Goal: Information Seeking & Learning: Find contact information

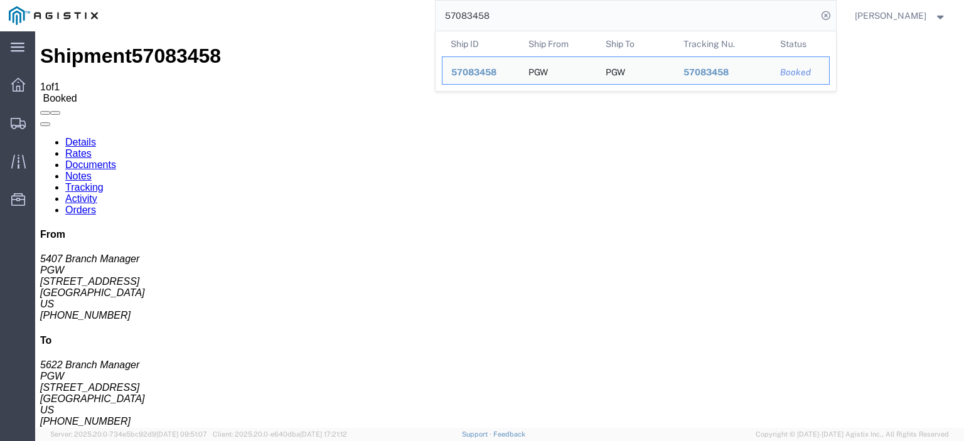
drag, startPoint x: 482, startPoint y: 13, endPoint x: 283, endPoint y: -9, distance: 200.0
click at [283, 0] on html "main_menu Created with Sketch. Collapse Menu Dashboard Shipments Traffic Resour…" at bounding box center [482, 220] width 964 height 441
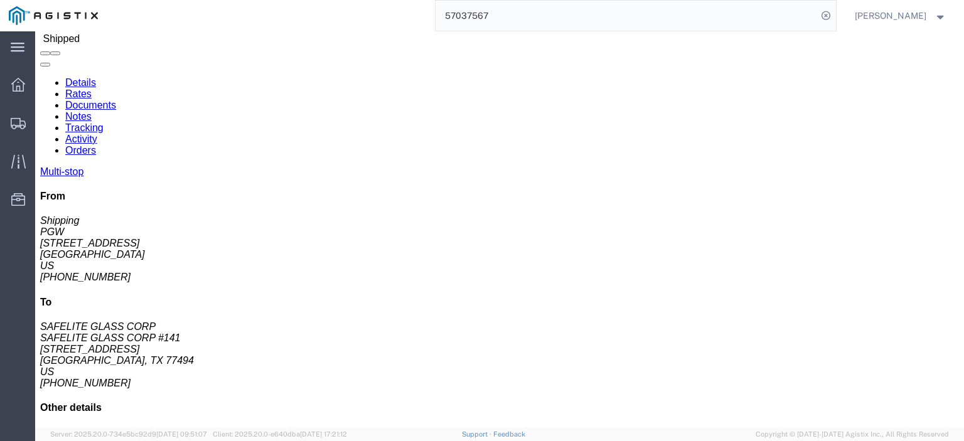
scroll to position [63, 0]
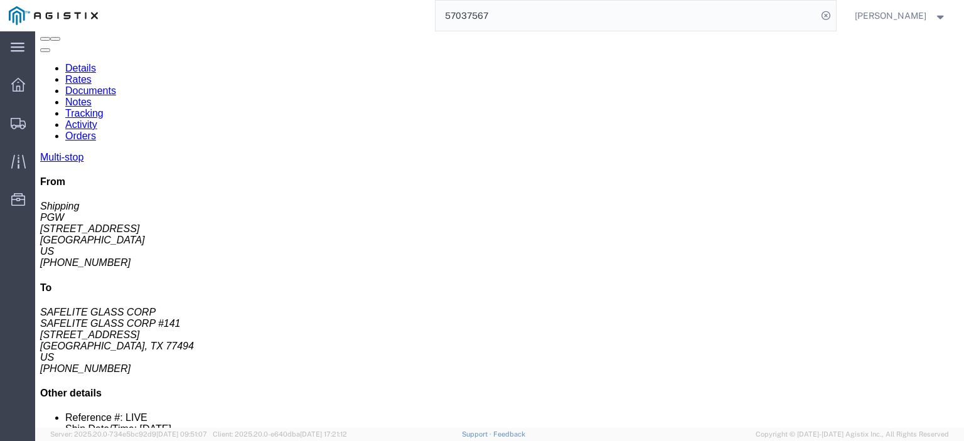
drag, startPoint x: 493, startPoint y: 332, endPoint x: 427, endPoint y: 336, distance: 66.0
click td "Phone Nu.: [PHONE_NUMBER]"
copy div "[PHONE_NUMBER]"
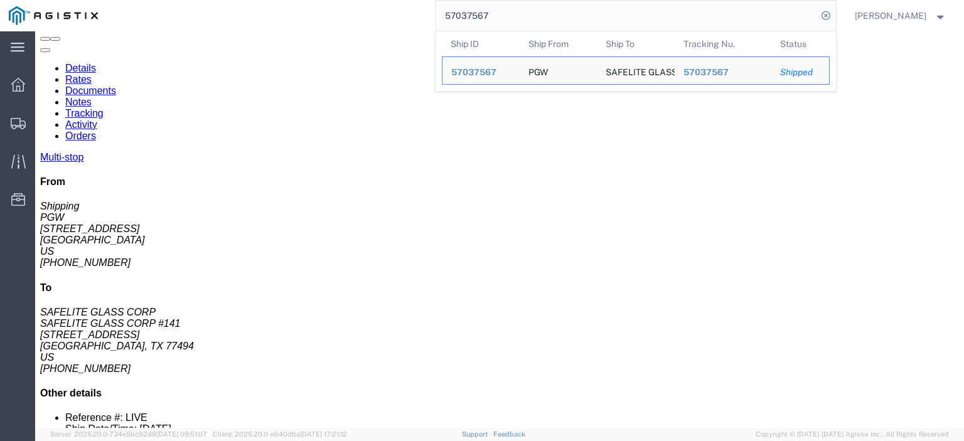
drag, startPoint x: 529, startPoint y: 19, endPoint x: 180, endPoint y: -39, distance: 353.6
click at [180, 0] on html "main_menu Created with Sketch. Collapse Menu Dashboard Shipments Traffic Resour…" at bounding box center [482, 220] width 964 height 441
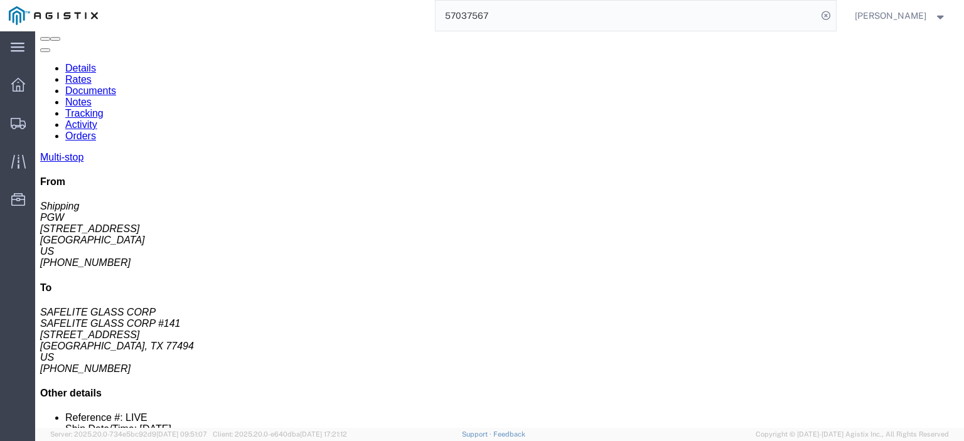
paste input "63515"
type input "57063515"
drag, startPoint x: 534, startPoint y: 354, endPoint x: 413, endPoint y: 363, distance: 121.4
click div "Email: [EMAIL_ADDRESS][DOMAIN_NAME]"
copy div "[EMAIL_ADDRESS][DOMAIN_NAME]"
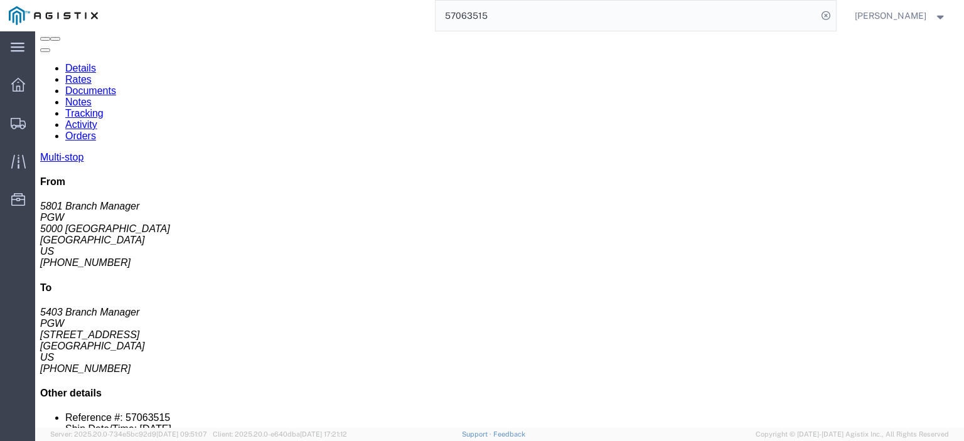
click link "Documents"
